Goal: Information Seeking & Learning: Learn about a topic

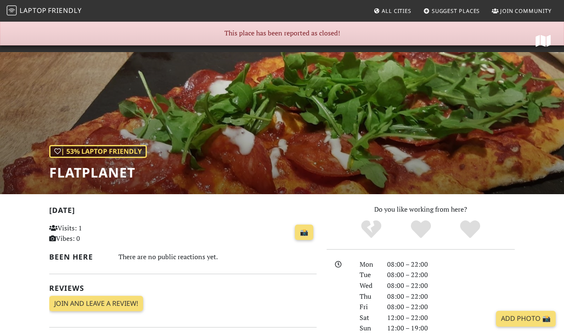
click at [68, 12] on span "Friendly" at bounding box center [64, 10] width 33 height 9
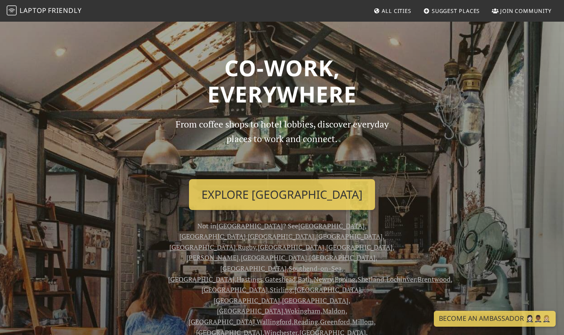
click at [397, 13] on span "All Cities" at bounding box center [397, 11] width 30 height 8
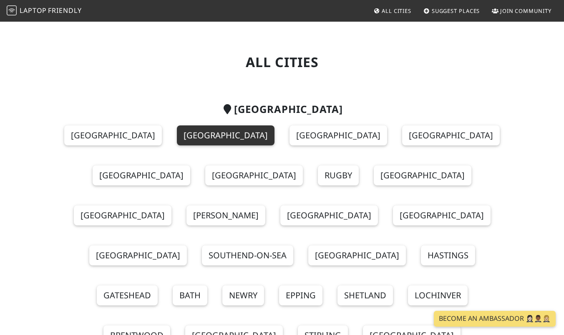
click at [205, 132] on link "[GEOGRAPHIC_DATA]" at bounding box center [226, 136] width 98 height 20
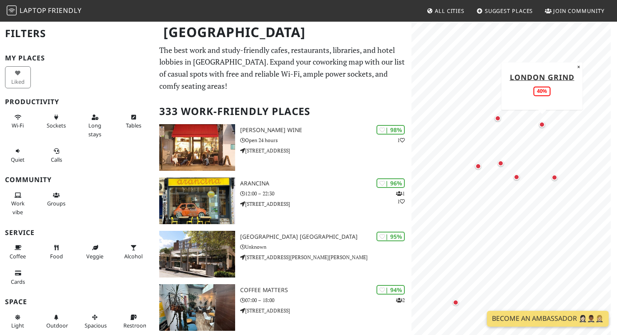
click at [543, 125] on div "Map marker" at bounding box center [542, 125] width 6 height 6
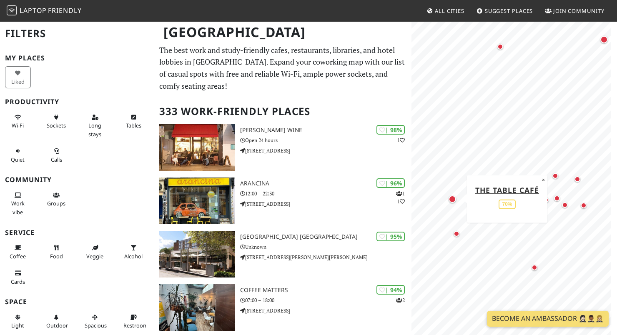
click at [454, 199] on div "Map marker" at bounding box center [453, 200] width 8 height 8
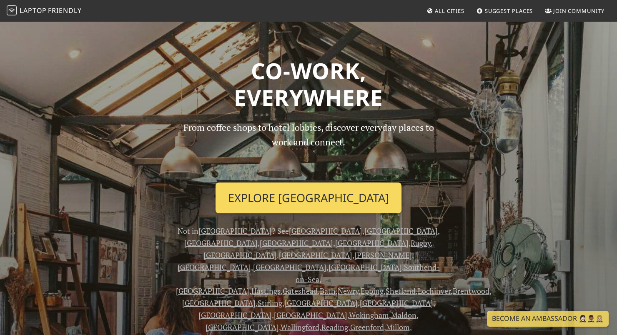
click at [286, 202] on link "Explore [GEOGRAPHIC_DATA]" at bounding box center [309, 198] width 186 height 31
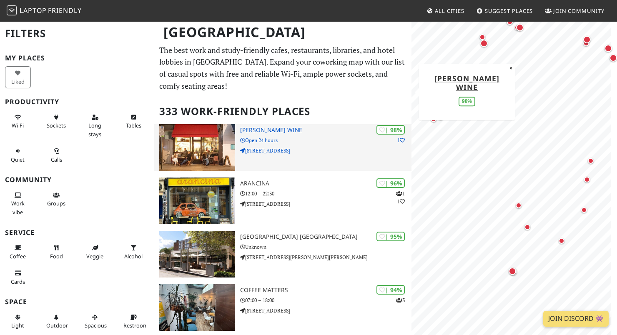
click at [283, 151] on p "[STREET_ADDRESS]" at bounding box center [325, 151] width 171 height 8
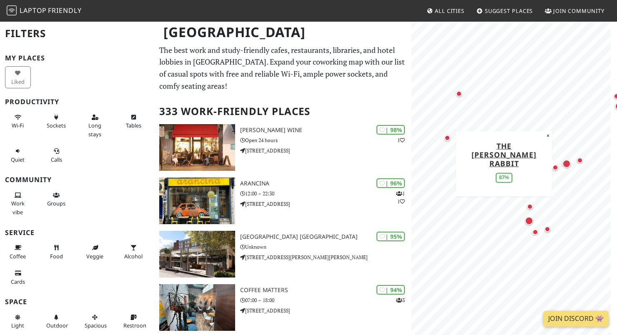
click at [568, 166] on div "Map marker" at bounding box center [566, 164] width 8 height 8
